Goal: Navigation & Orientation: Find specific page/section

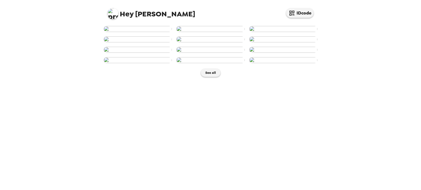
scroll to position [226, 0]
click at [205, 77] on button "See all" at bounding box center [210, 73] width 19 height 8
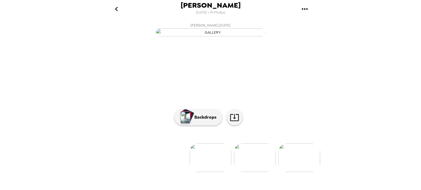
scroll to position [46, 0]
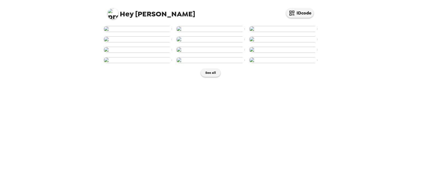
click at [316, 80] on div "See all" at bounding box center [210, 51] width 219 height 56
click at [205, 77] on button "See all" at bounding box center [210, 73] width 19 height 8
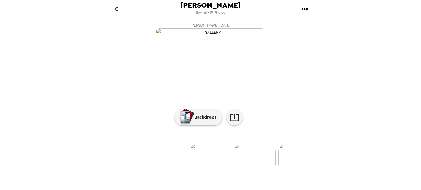
scroll to position [46, 0]
click at [203, 121] on p "Backdrops" at bounding box center [203, 117] width 25 height 7
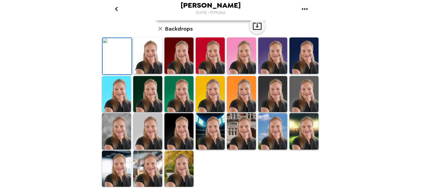
scroll to position [139, 0]
click at [140, 177] on img at bounding box center [147, 169] width 29 height 36
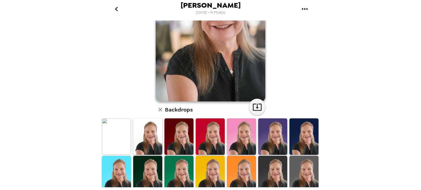
scroll to position [44, 0]
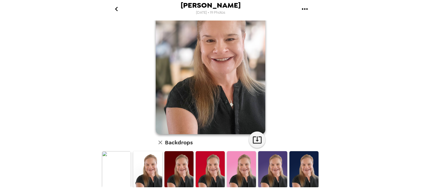
click at [304, 10] on icon "gallery menu" at bounding box center [304, 9] width 9 height 9
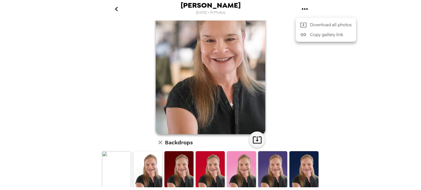
drag, startPoint x: 317, startPoint y: 83, endPoint x: 308, endPoint y: 168, distance: 85.6
click at [308, 168] on div at bounding box center [210, 95] width 421 height 190
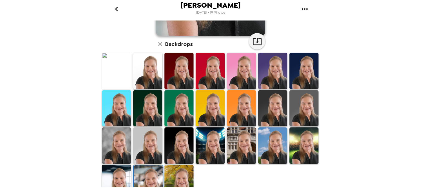
scroll to position [155, 0]
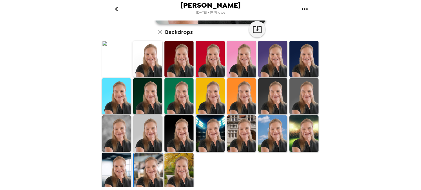
click at [168, 174] on img at bounding box center [178, 171] width 29 height 36
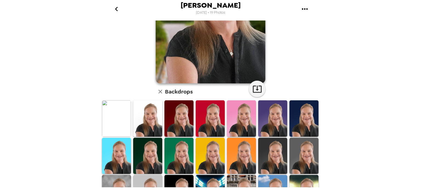
scroll to position [0, 0]
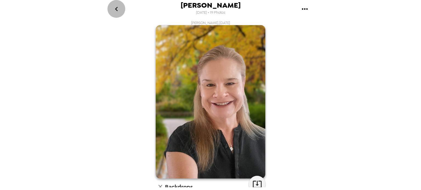
click at [115, 11] on icon "go back" at bounding box center [116, 9] width 9 height 9
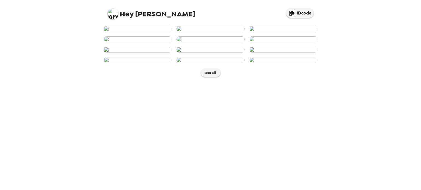
click at [206, 32] on img at bounding box center [210, 29] width 68 height 6
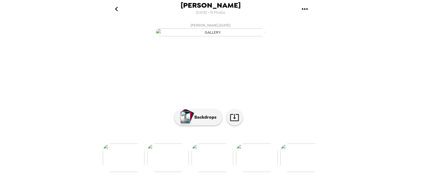
scroll to position [0, 799]
click at [169, 171] on img at bounding box center [166, 158] width 42 height 28
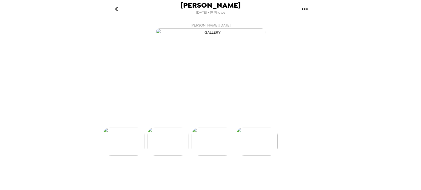
scroll to position [0, 752]
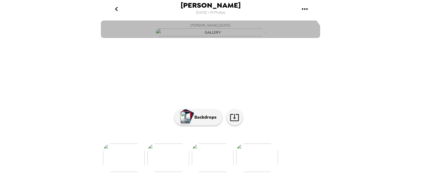
click at [186, 36] on img "button" at bounding box center [211, 32] width 110 height 8
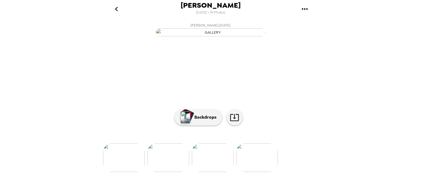
click at [130, 172] on img at bounding box center [124, 158] width 42 height 28
click at [252, 172] on img at bounding box center [257, 158] width 42 height 28
click at [203, 172] on img at bounding box center [213, 158] width 42 height 28
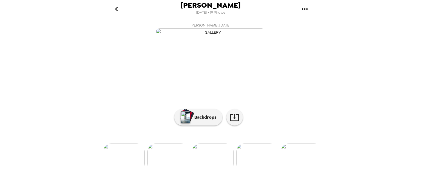
click at [165, 172] on img at bounding box center [168, 158] width 42 height 28
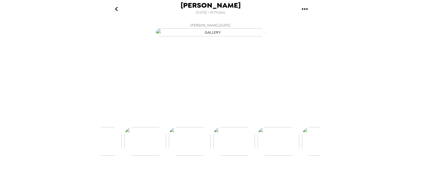
scroll to position [0, 664]
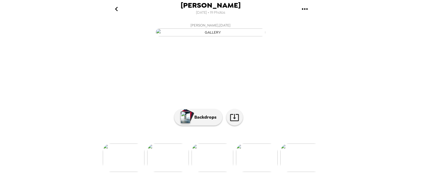
click at [117, 172] on img at bounding box center [124, 158] width 42 height 28
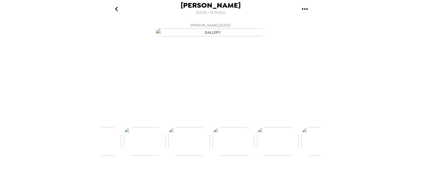
scroll to position [0, 575]
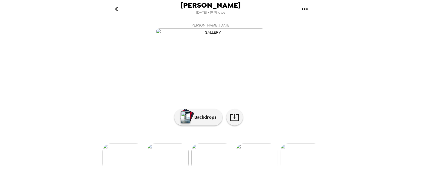
click at [164, 172] on img at bounding box center [168, 158] width 42 height 28
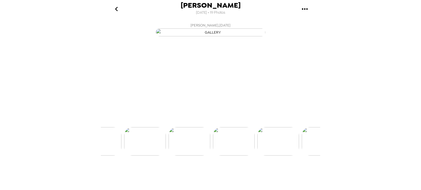
scroll to position [0, 531]
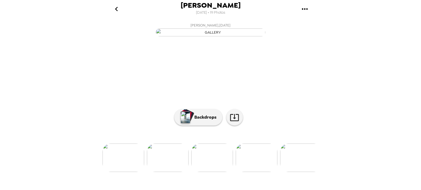
click at [120, 172] on img at bounding box center [123, 158] width 42 height 28
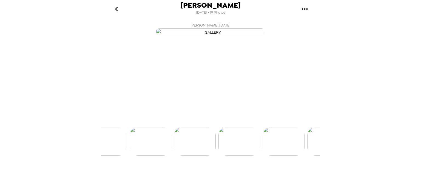
scroll to position [0, 443]
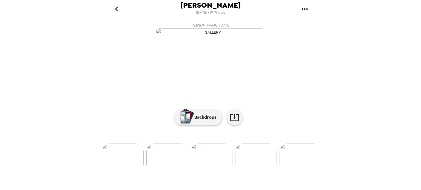
click at [120, 172] on img at bounding box center [123, 158] width 42 height 28
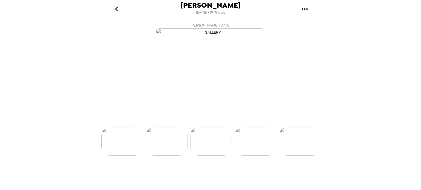
scroll to position [0, 354]
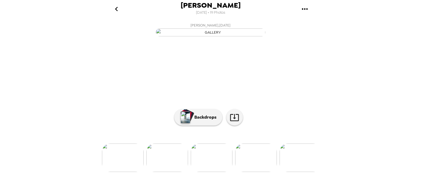
click at [162, 172] on img at bounding box center [167, 158] width 42 height 28
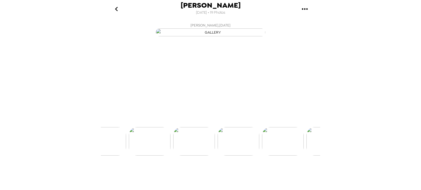
scroll to position [0, 310]
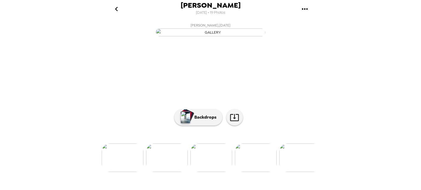
click at [122, 172] on img at bounding box center [123, 158] width 42 height 28
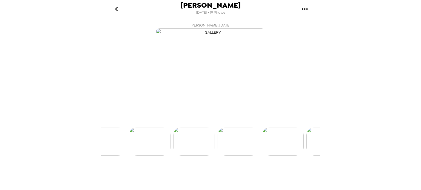
scroll to position [0, 221]
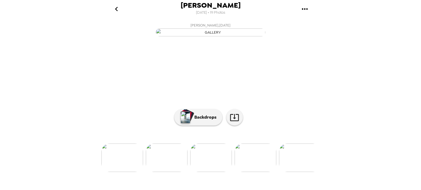
click at [163, 172] on img at bounding box center [167, 158] width 42 height 28
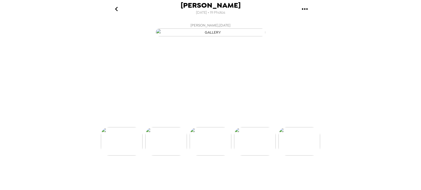
scroll to position [0, 177]
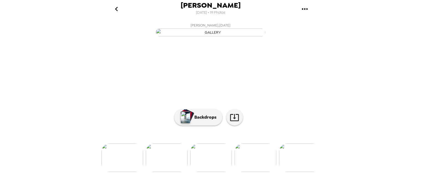
click at [201, 172] on img at bounding box center [211, 158] width 42 height 28
click at [219, 172] on img at bounding box center [211, 158] width 42 height 28
click at [251, 172] on img at bounding box center [256, 158] width 42 height 28
click at [257, 172] on img at bounding box center [256, 158] width 42 height 28
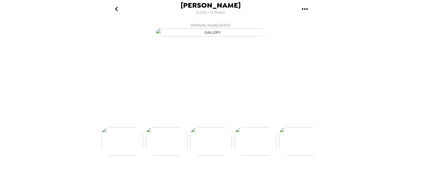
scroll to position [0, 265]
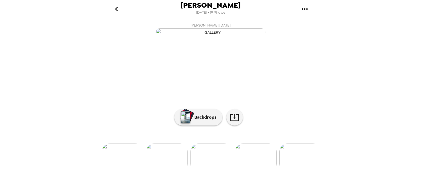
click at [259, 172] on img at bounding box center [256, 158] width 42 height 28
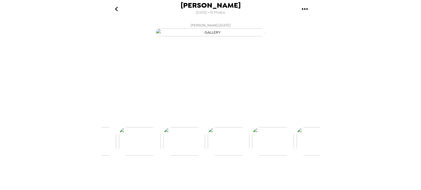
scroll to position [0, 310]
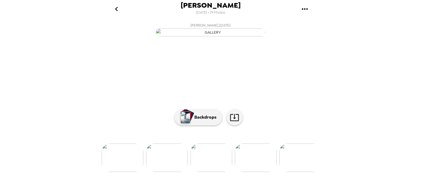
click at [295, 172] on img at bounding box center [300, 158] width 42 height 28
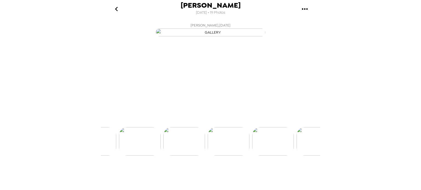
scroll to position [0, 398]
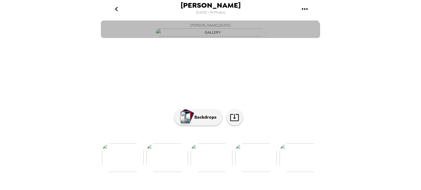
click at [209, 36] on img "button" at bounding box center [211, 32] width 110 height 8
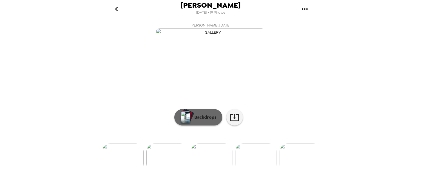
click at [204, 126] on button "Backdrops" at bounding box center [198, 117] width 48 height 16
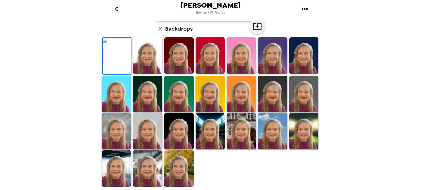
scroll to position [106, 0]
click at [169, 173] on img at bounding box center [178, 169] width 29 height 36
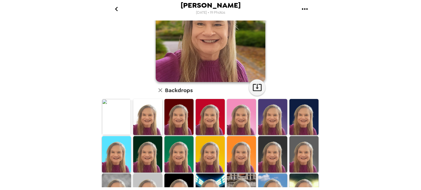
scroll to position [0, 0]
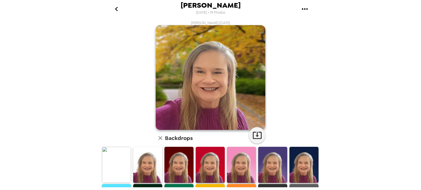
click at [268, 163] on img at bounding box center [272, 165] width 29 height 36
